Goal: Task Accomplishment & Management: Manage account settings

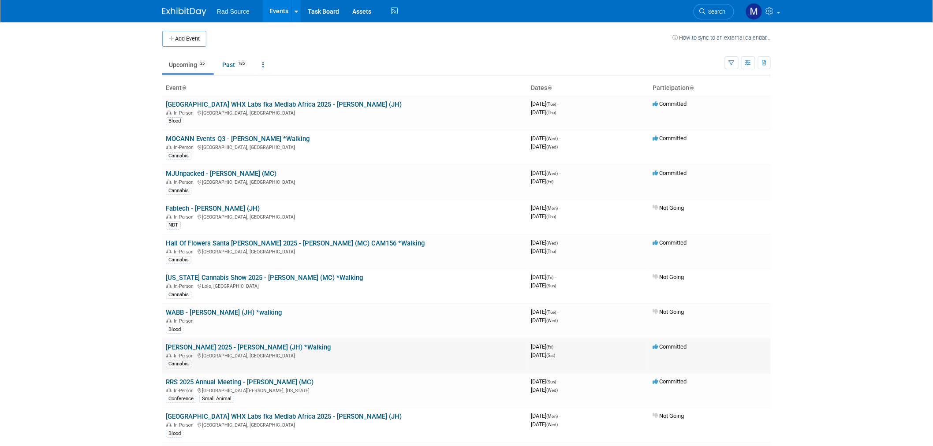
scroll to position [49, 0]
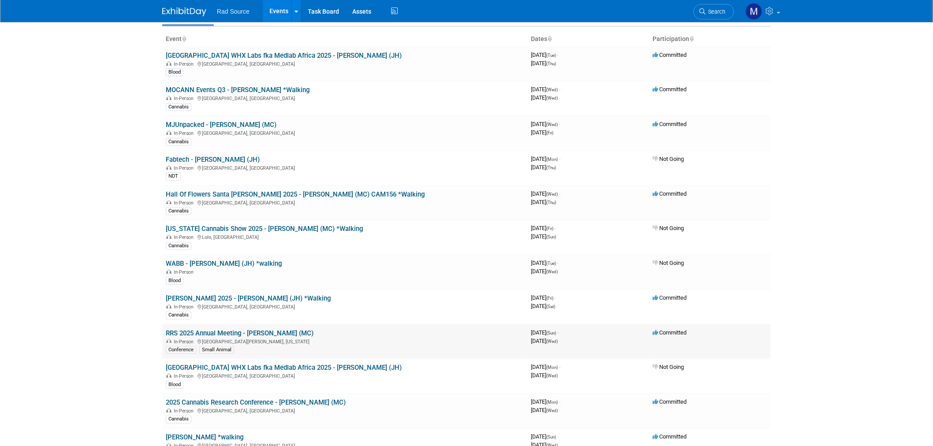
click at [258, 330] on link "RRS 2025 Annual Meeting - [PERSON_NAME] (MC)" at bounding box center [240, 334] width 148 height 8
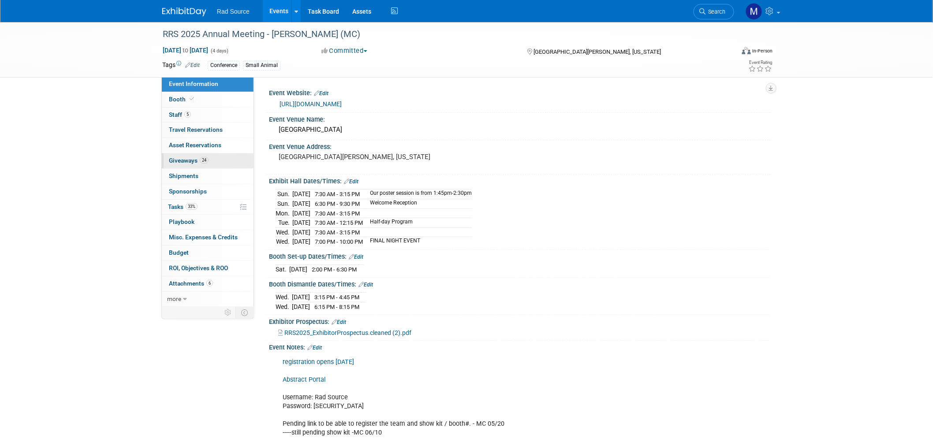
click at [220, 159] on link "24 Giveaways 24" at bounding box center [208, 161] width 92 height 15
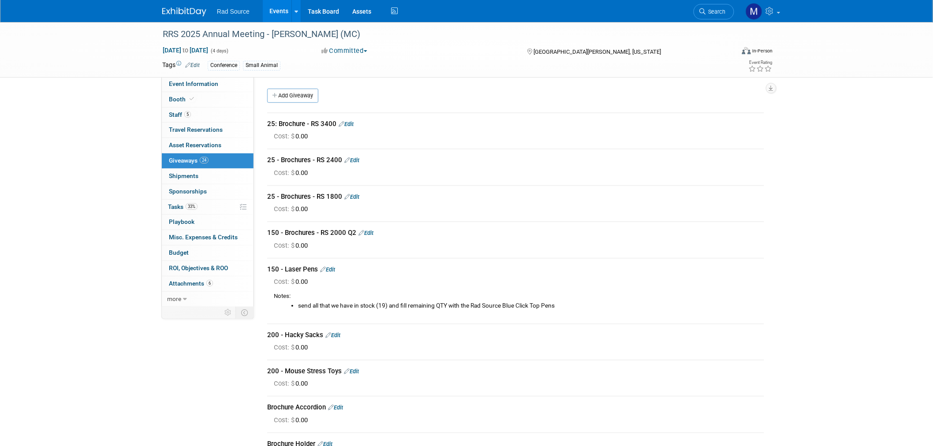
click at [351, 126] on link "Edit" at bounding box center [346, 124] width 15 height 7
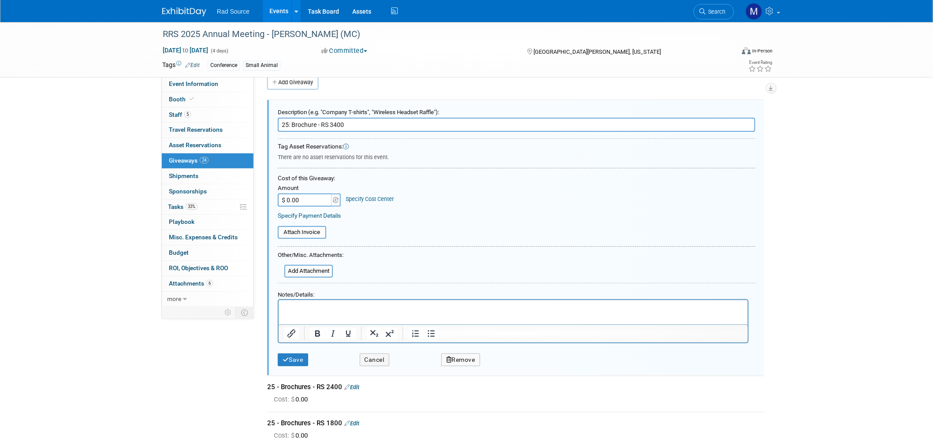
click at [381, 301] on html at bounding box center [512, 306] width 469 height 13
click at [372, 361] on button "Cancel" at bounding box center [375, 360] width 30 height 13
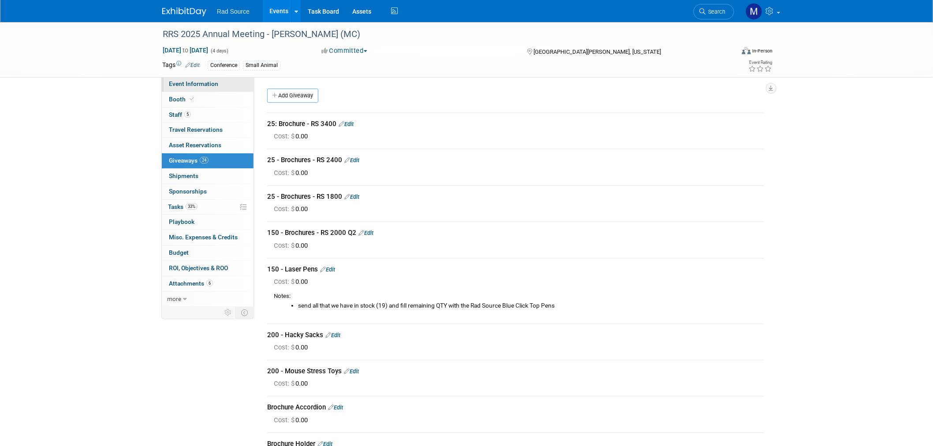
click at [188, 85] on span "Event Information" at bounding box center [193, 83] width 49 height 7
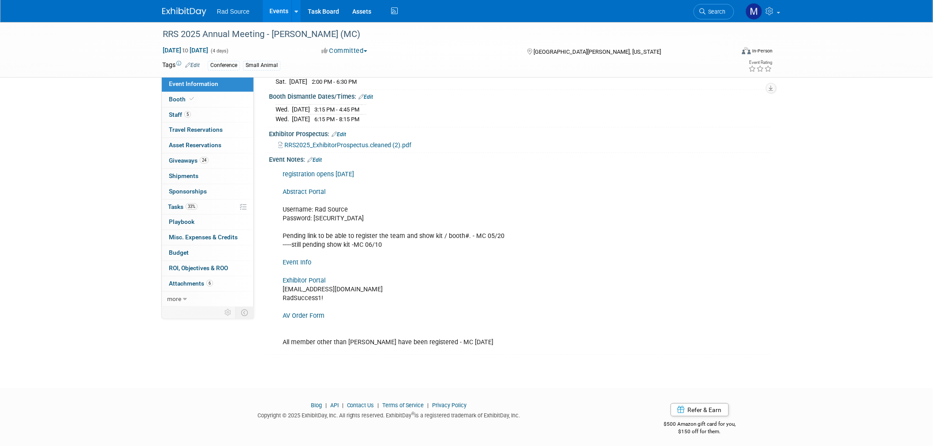
scroll to position [189, 0]
click at [315, 276] on link "Exhibitor Portal" at bounding box center [304, 279] width 43 height 7
click at [213, 283] on link "6 Attachments 6" at bounding box center [208, 284] width 92 height 15
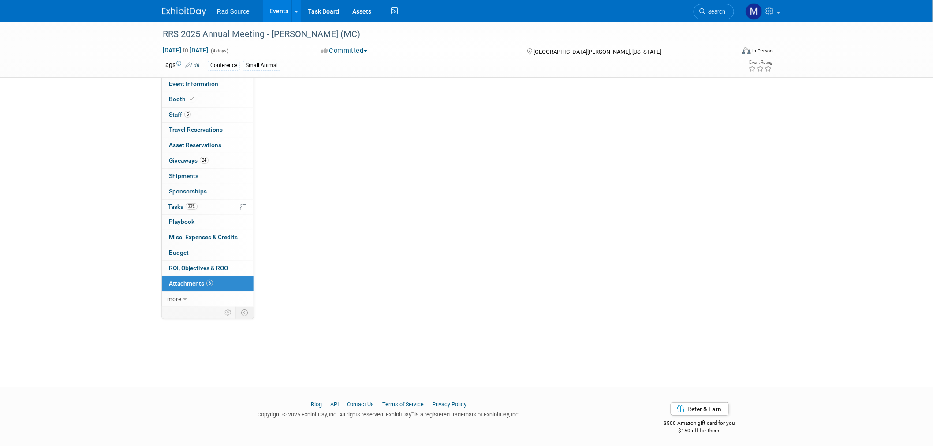
scroll to position [0, 0]
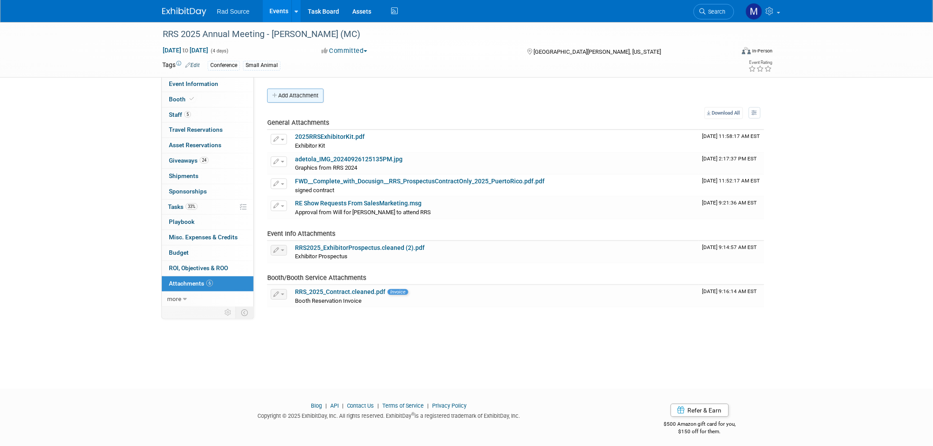
click at [300, 97] on button "Add Attachment" at bounding box center [295, 96] width 56 height 14
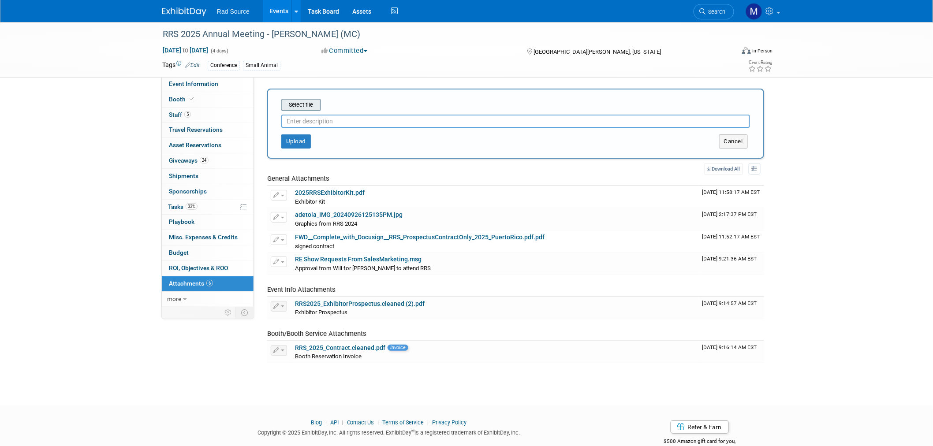
click at [309, 105] on input "file" at bounding box center [267, 105] width 105 height 11
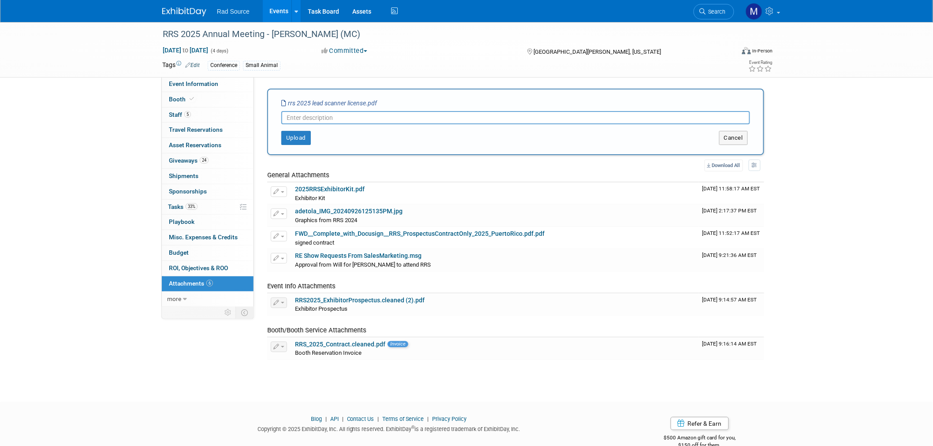
click at [332, 116] on input "text" at bounding box center [515, 117] width 469 height 13
type input "lead scanner app invoice"
click at [299, 135] on button "Upload" at bounding box center [296, 138] width 30 height 14
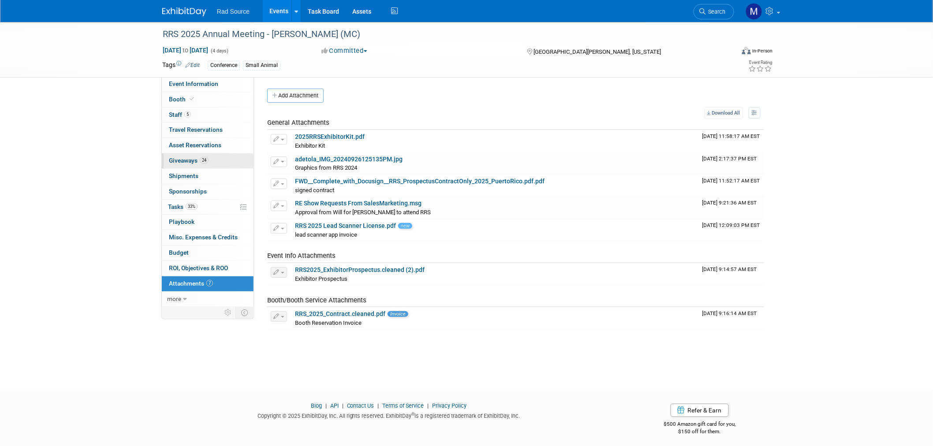
click at [190, 161] on span "Giveaways 24" at bounding box center [189, 160] width 40 height 7
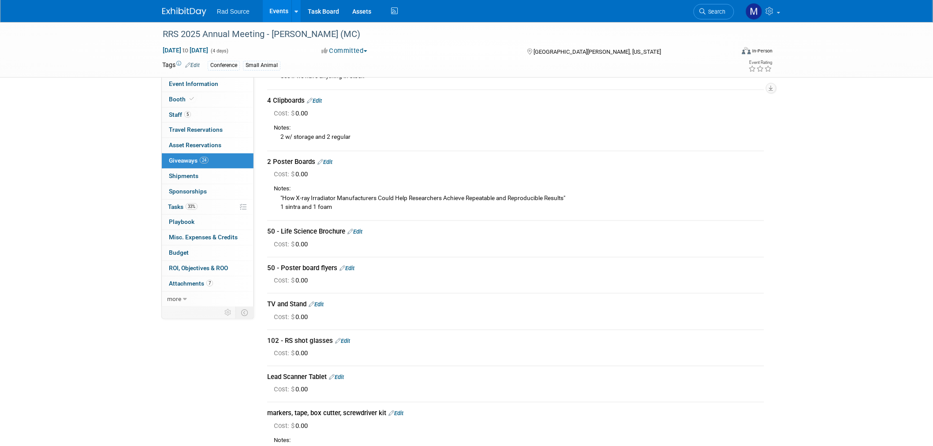
scroll to position [784, 0]
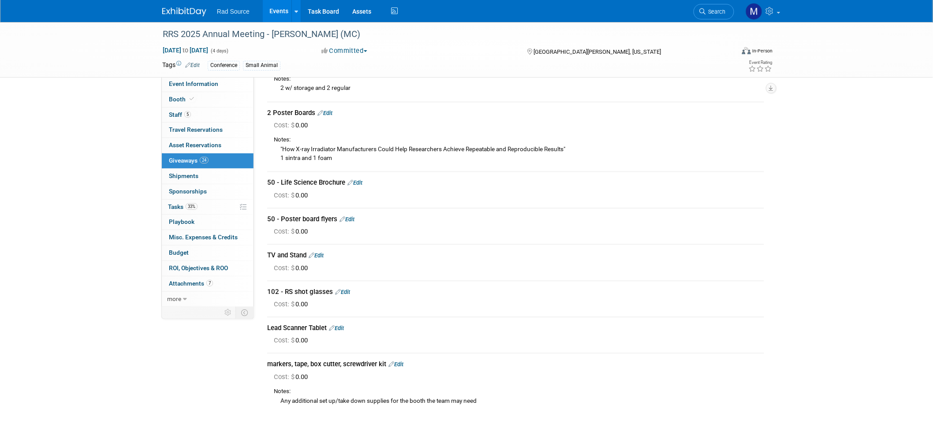
click at [324, 252] on link "Edit" at bounding box center [316, 255] width 15 height 7
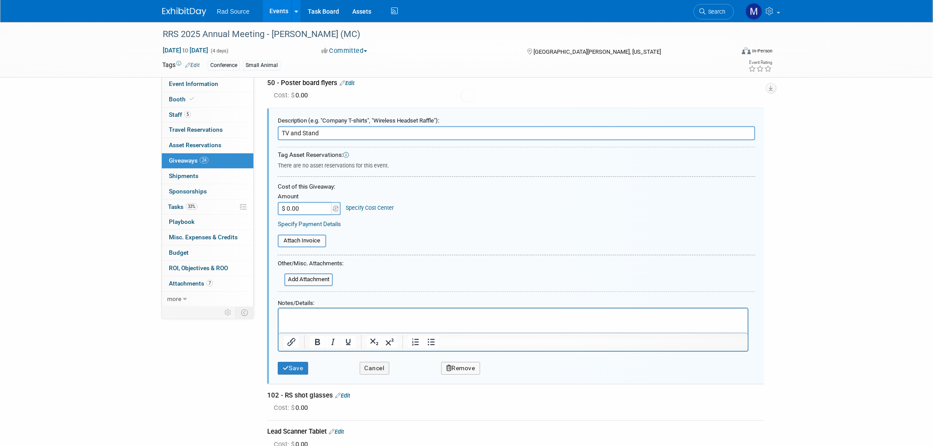
scroll to position [0, 0]
click at [337, 318] on p "Rich Text Area. Press ALT-0 for help." at bounding box center [513, 316] width 459 height 9
click at [289, 362] on button "Save" at bounding box center [293, 368] width 30 height 13
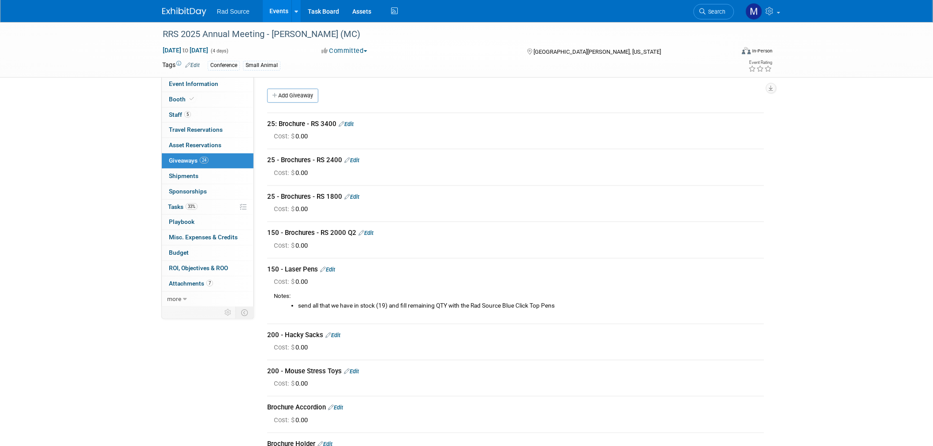
click at [171, 15] on img at bounding box center [184, 11] width 44 height 9
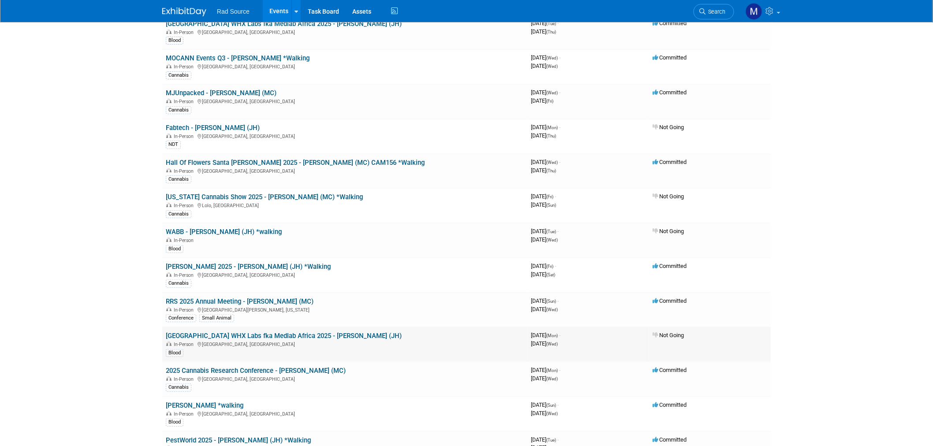
scroll to position [98, 0]
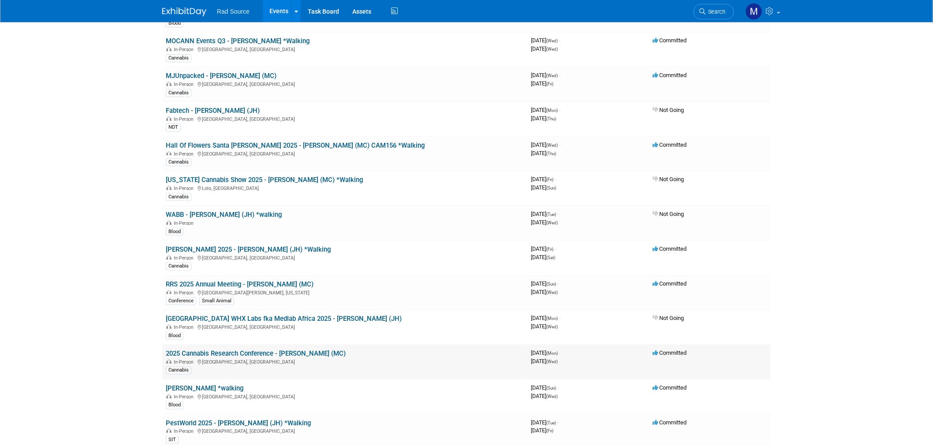
click at [262, 351] on link "2025 Cannabis Research Conference - [PERSON_NAME] (MC)" at bounding box center [256, 354] width 180 height 8
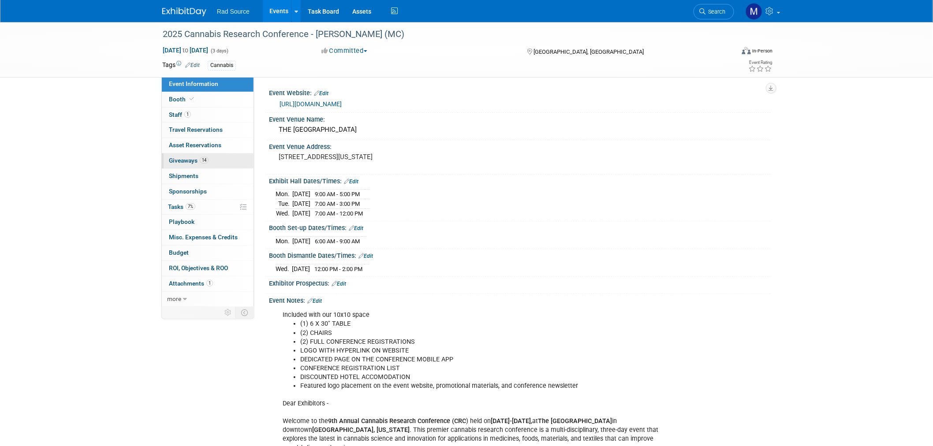
click at [216, 164] on link "14 Giveaways 14" at bounding box center [208, 161] width 92 height 15
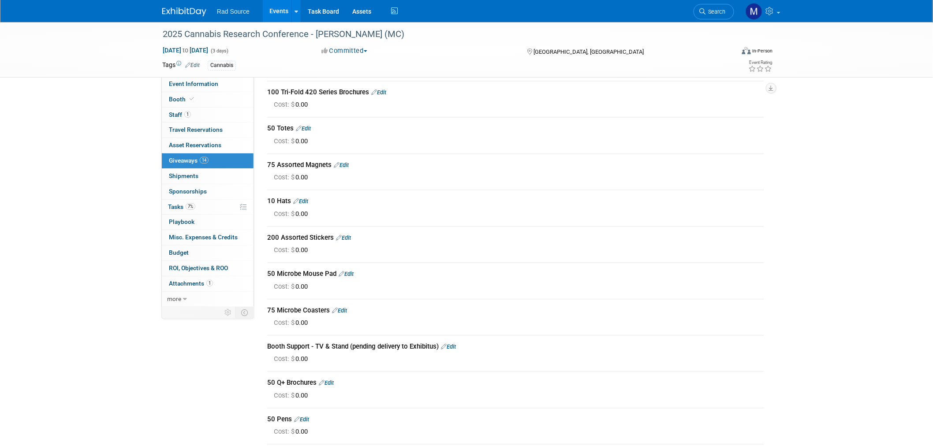
scroll to position [49, 0]
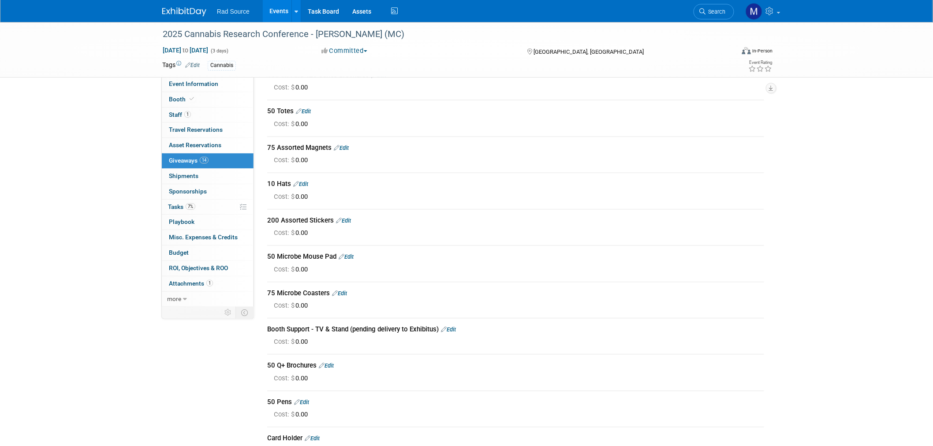
click at [456, 328] on link "Edit" at bounding box center [448, 329] width 15 height 7
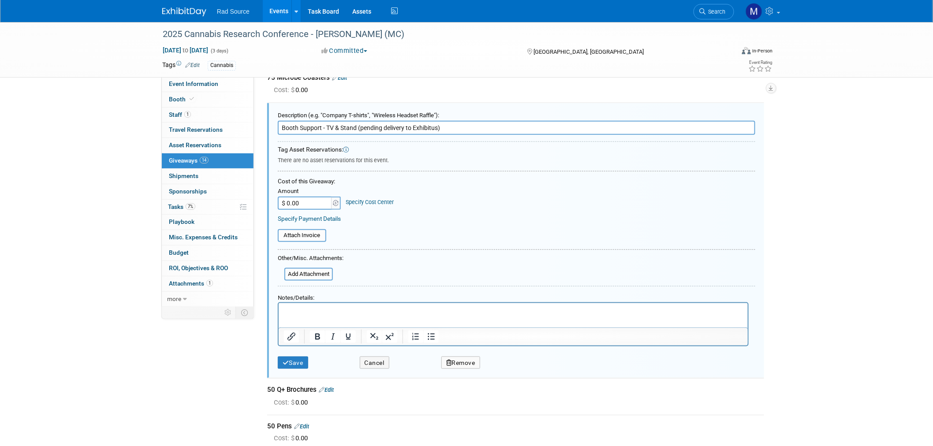
scroll to position [0, 0]
drag, startPoint x: 449, startPoint y: 125, endPoint x: 357, endPoint y: 128, distance: 91.8
click at [357, 128] on input "Booth Support - TV & Stand (pending delivery to Exhibitus)" at bounding box center [517, 128] width 478 height 14
type input "Booth Support - TV & Stand"
click at [290, 362] on button "Save" at bounding box center [293, 363] width 30 height 13
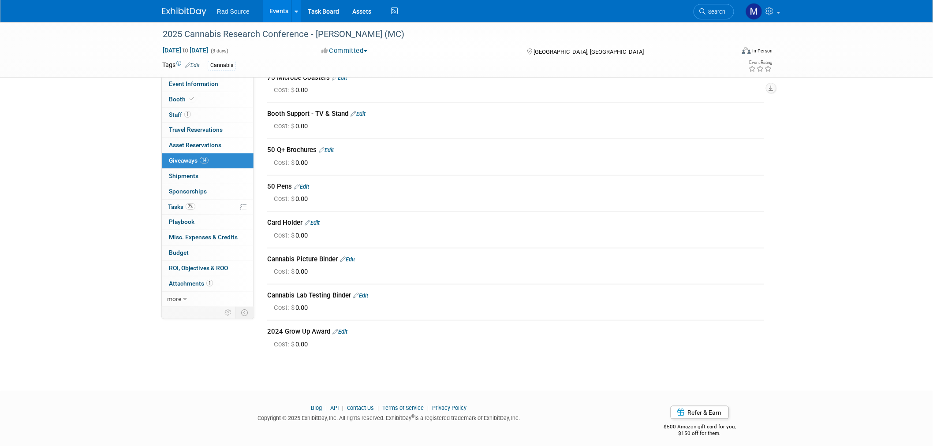
scroll to position [266, 0]
click at [344, 328] on link "Edit" at bounding box center [340, 331] width 15 height 7
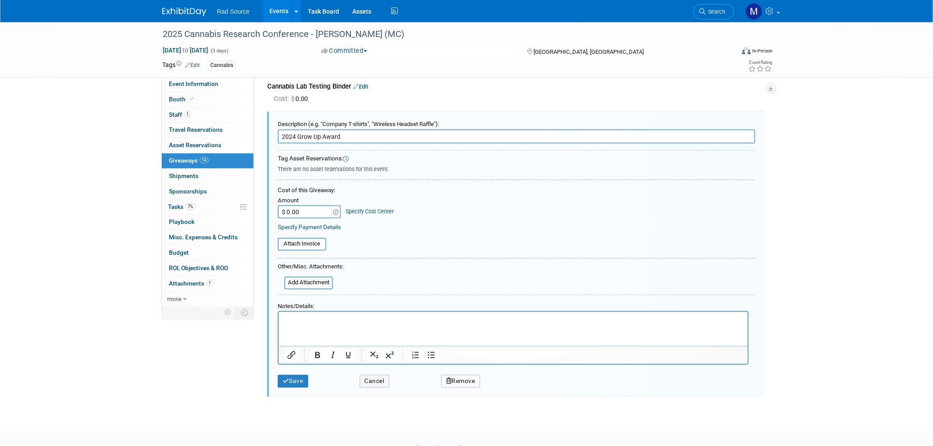
scroll to position [480, 0]
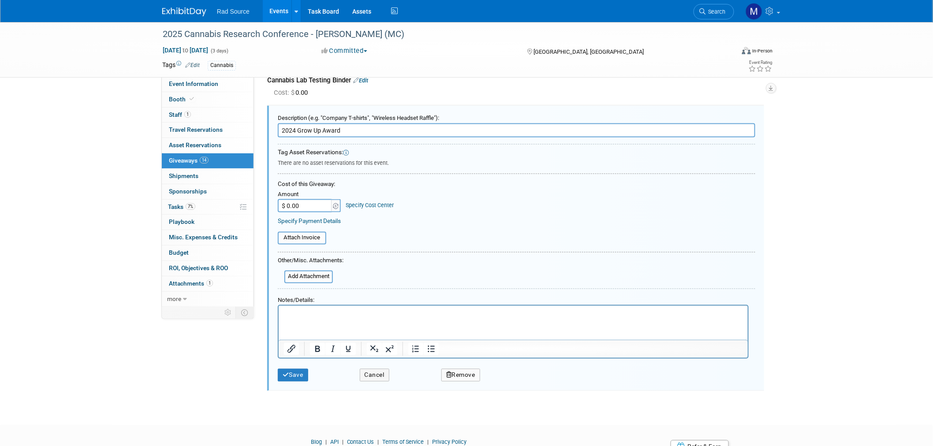
drag, startPoint x: 296, startPoint y: 123, endPoint x: 272, endPoint y: 124, distance: 24.7
click at [272, 124] on div "Description (e.g. "Company T-shirts", "Wireless Headset Raffle"): 2024 Grow Up …" at bounding box center [515, 248] width 497 height 285
type input "Grow Up Award"
click at [291, 369] on button "Save" at bounding box center [293, 375] width 30 height 13
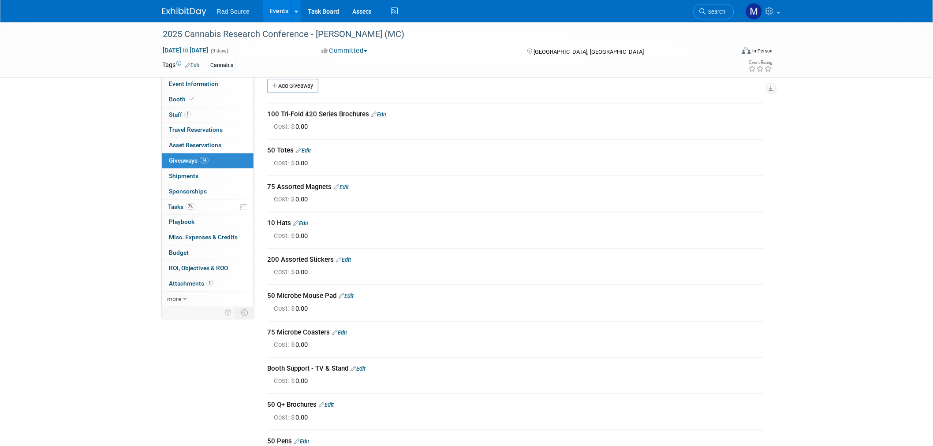
scroll to position [0, 0]
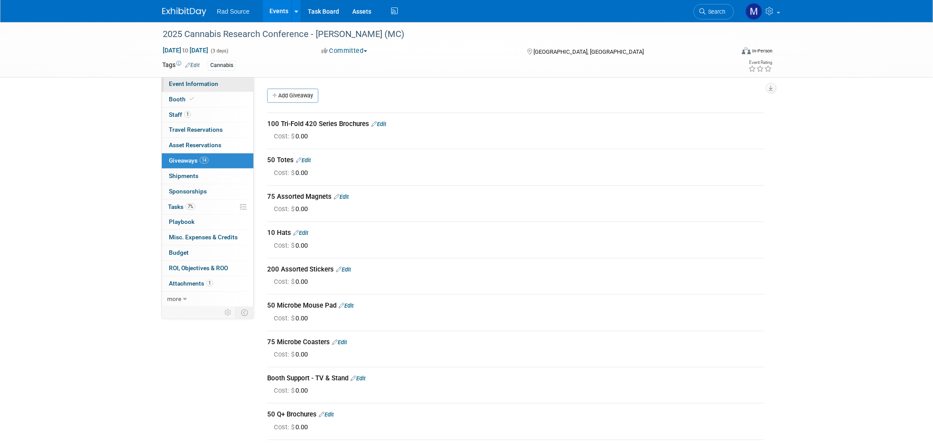
click at [199, 82] on span "Event Information" at bounding box center [193, 83] width 49 height 7
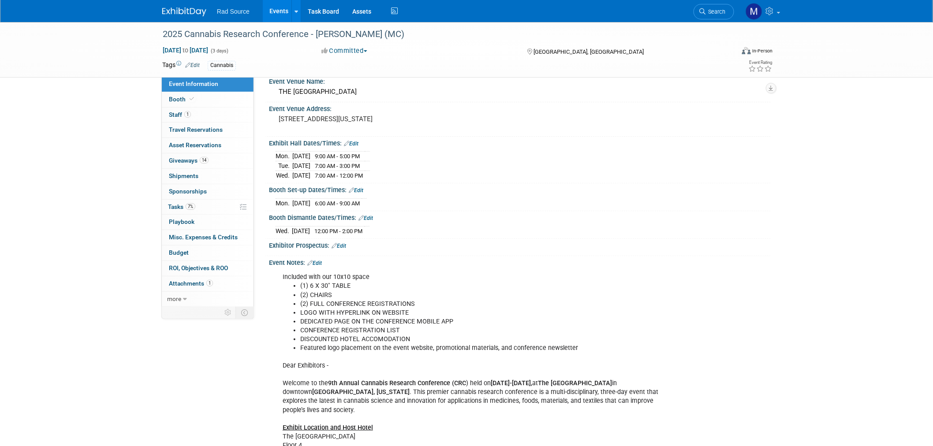
scroll to position [49, 0]
